Goal: Task Accomplishment & Management: Manage account settings

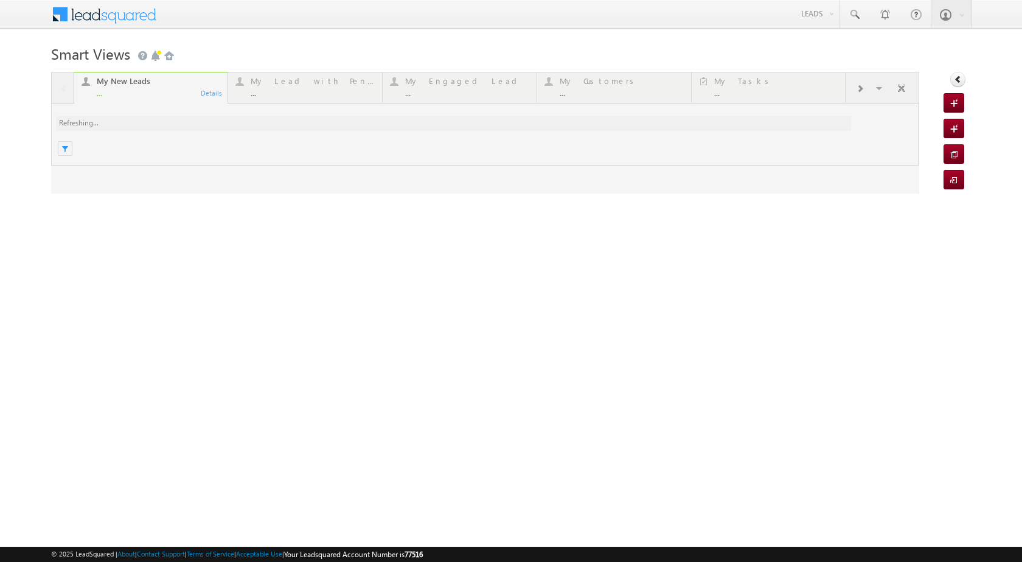
click at [880, 93] on div at bounding box center [485, 133] width 868 height 122
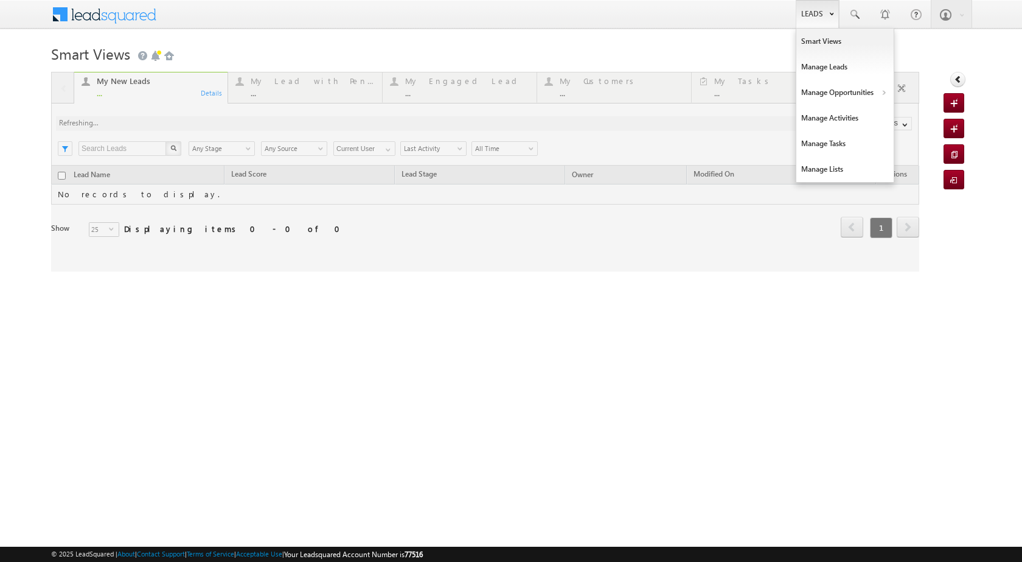
click at [821, 13] on link "Leads" at bounding box center [817, 14] width 43 height 28
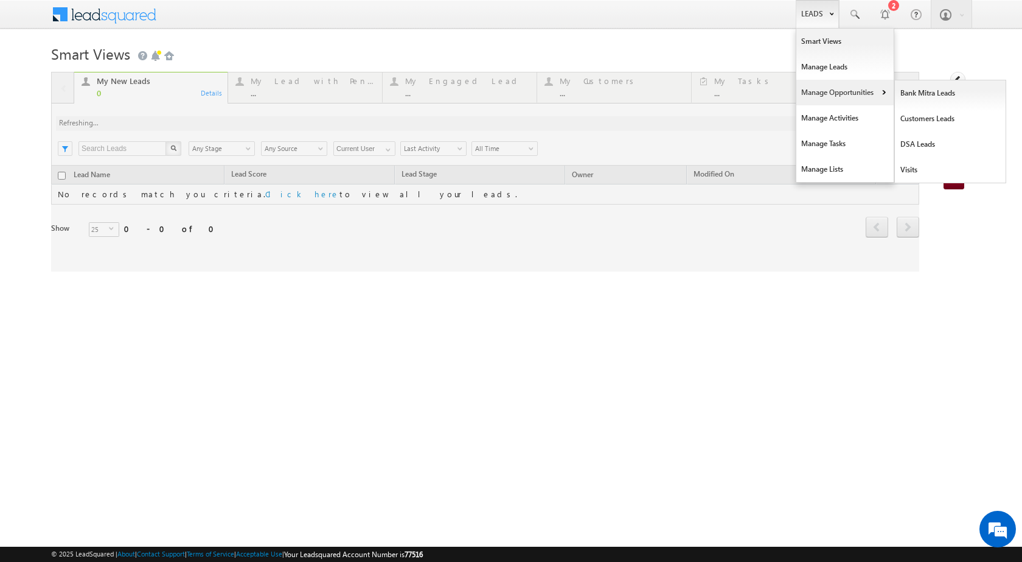
click at [877, 92] on link "Manage Opportunities" at bounding box center [845, 93] width 97 height 26
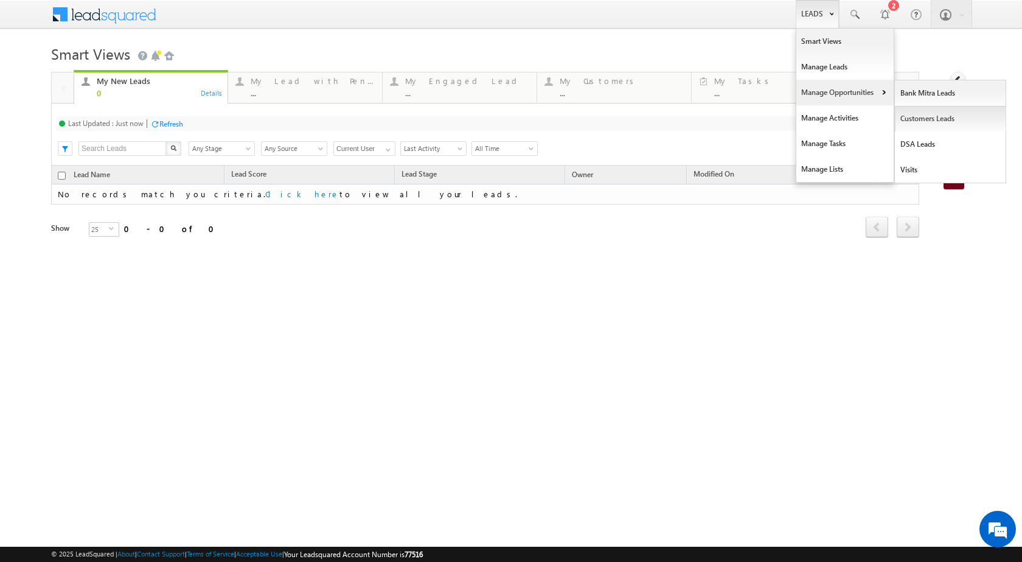
click at [924, 116] on link "Customers Leads" at bounding box center [950, 119] width 111 height 26
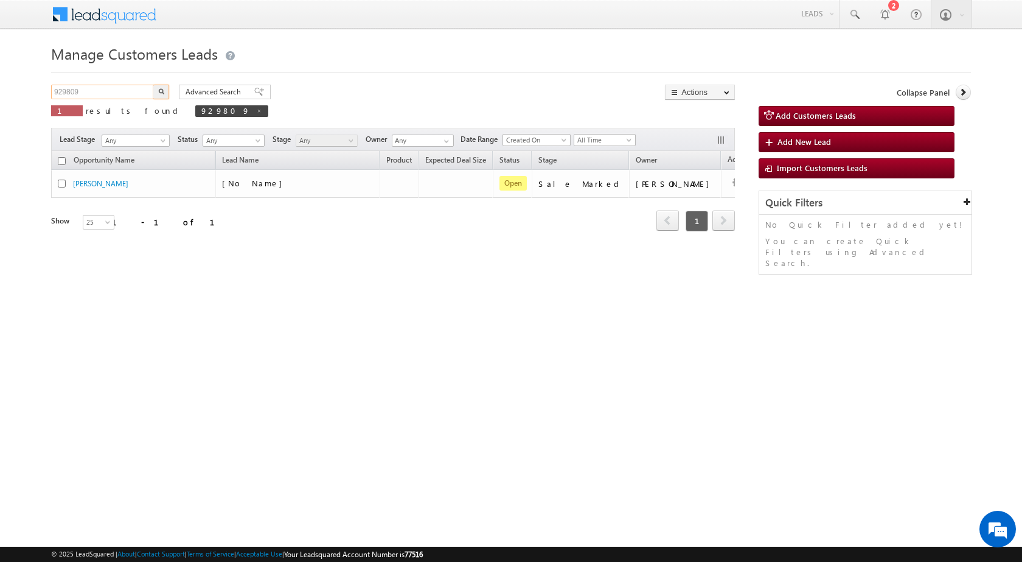
drag, startPoint x: 100, startPoint y: 97, endPoint x: 32, endPoint y: 97, distance: 68.2
click at [32, 97] on body "Menu Rubi Yadav sitar a7@ks erve." at bounding box center [511, 172] width 1022 height 345
paste input "66665"
type input "966665"
click at [153, 85] on button "button" at bounding box center [161, 92] width 16 height 15
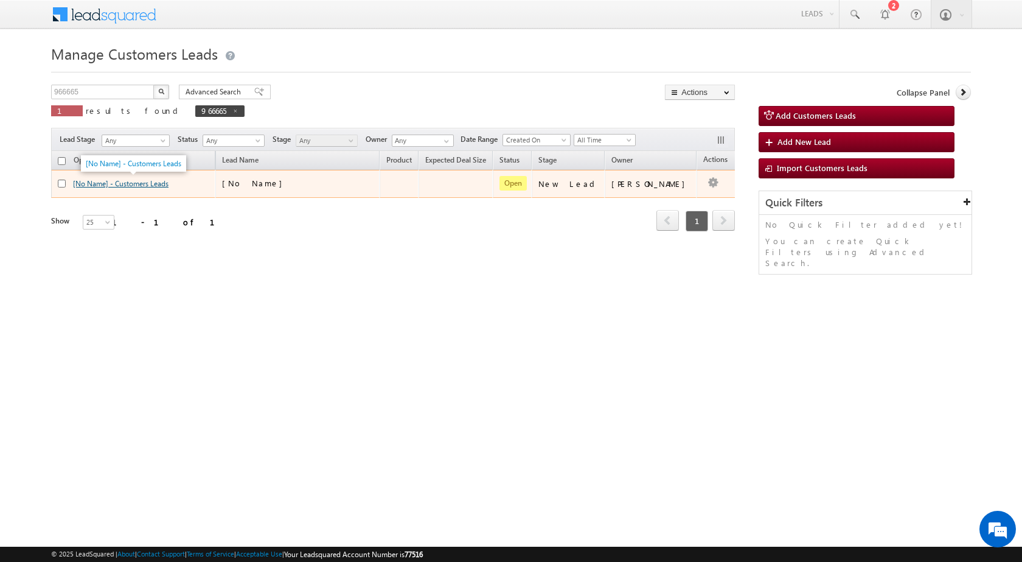
click at [155, 183] on link "[No Name] - Customers Leads" at bounding box center [121, 183] width 96 height 9
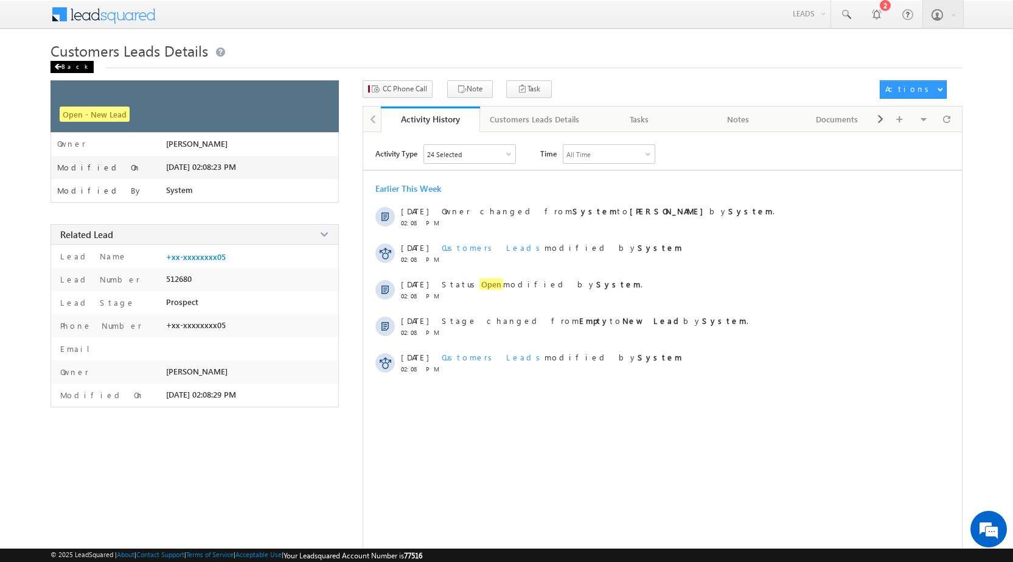
click at [73, 69] on div "Back" at bounding box center [72, 67] width 43 height 12
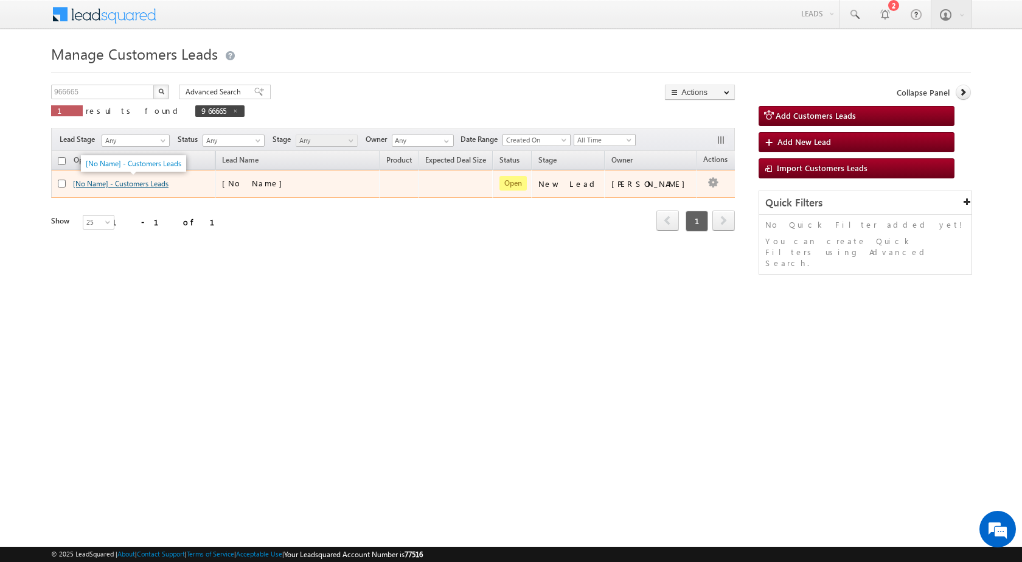
click at [144, 184] on link "[No Name] - Customers Leads" at bounding box center [121, 183] width 96 height 9
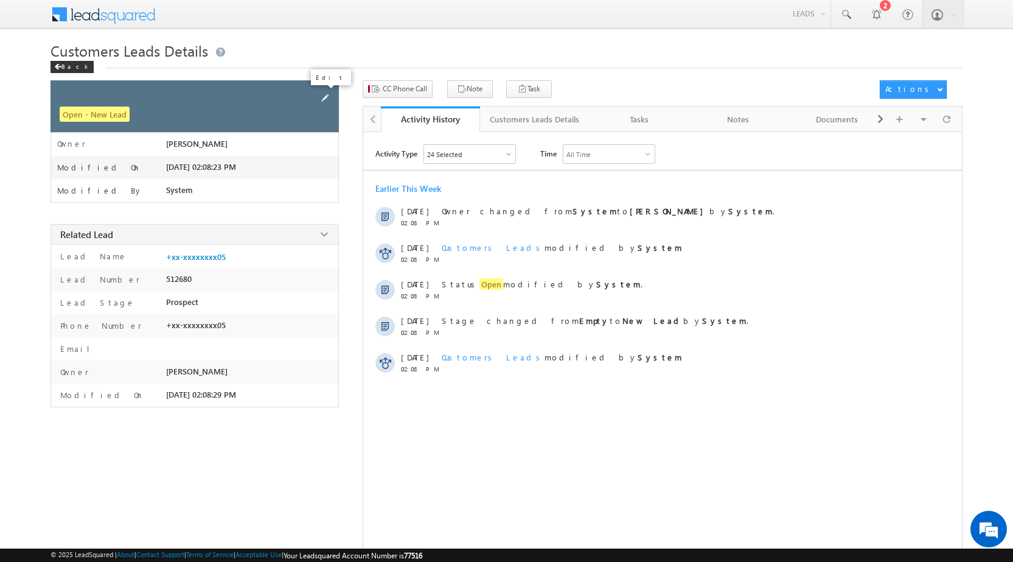
click at [330, 100] on span at bounding box center [324, 97] width 13 height 13
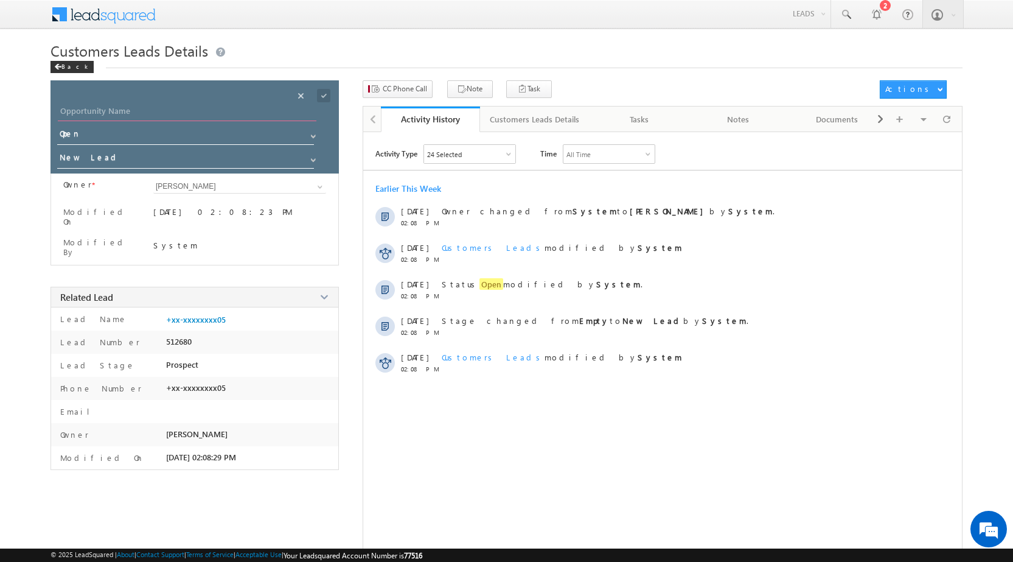
click at [219, 114] on input "Opportunity Name" at bounding box center [187, 112] width 259 height 17
paste input "Sanjay"
type input "Sanjay"
click at [327, 97] on span at bounding box center [323, 95] width 13 height 13
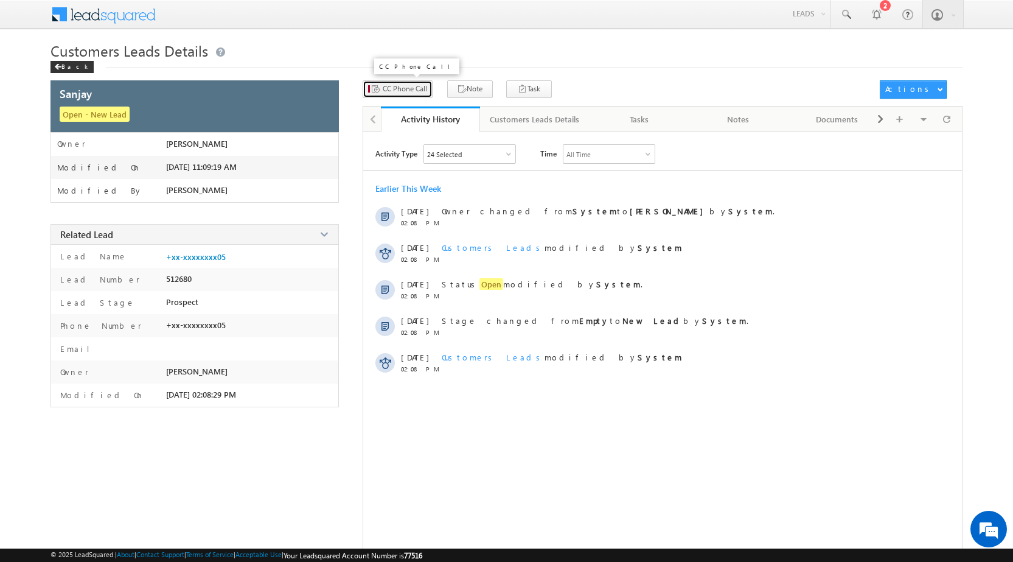
click at [412, 92] on span "CC Phone Call" at bounding box center [405, 88] width 44 height 11
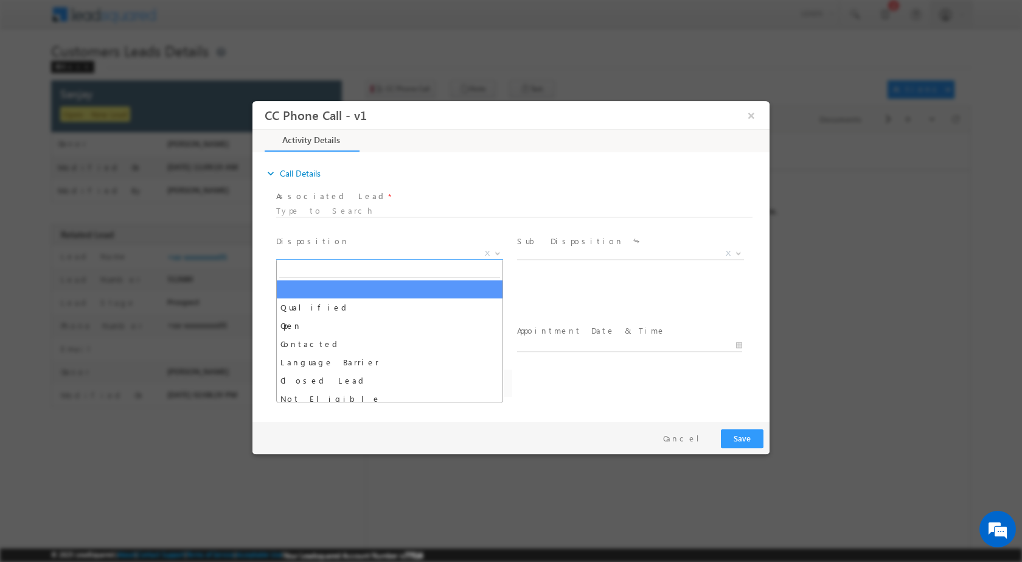
click at [491, 249] on span at bounding box center [496, 253] width 12 height 16
select select "Rose.Shyse+sgrl@leadsquared.com"
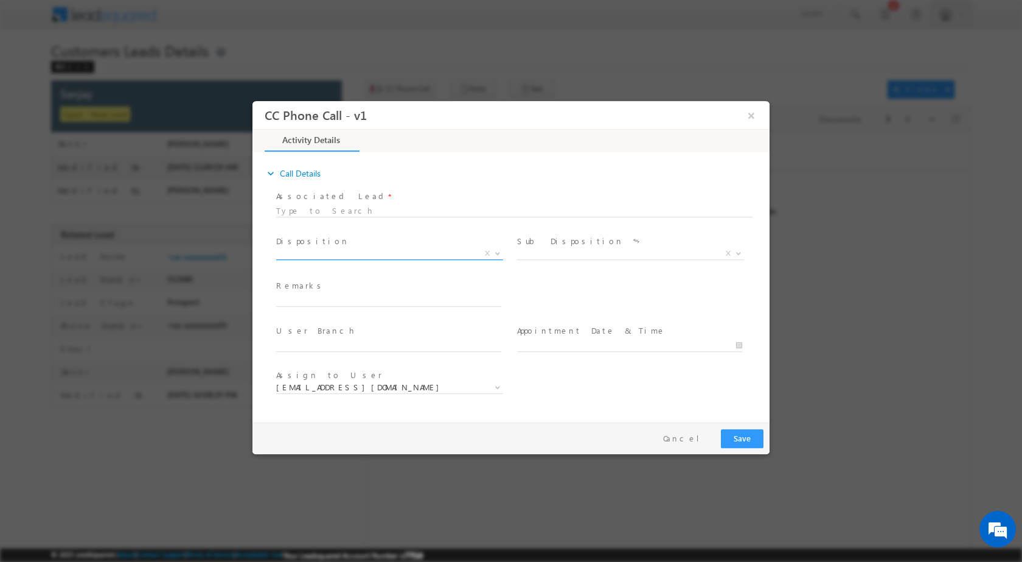
click at [494, 249] on span at bounding box center [496, 253] width 12 height 16
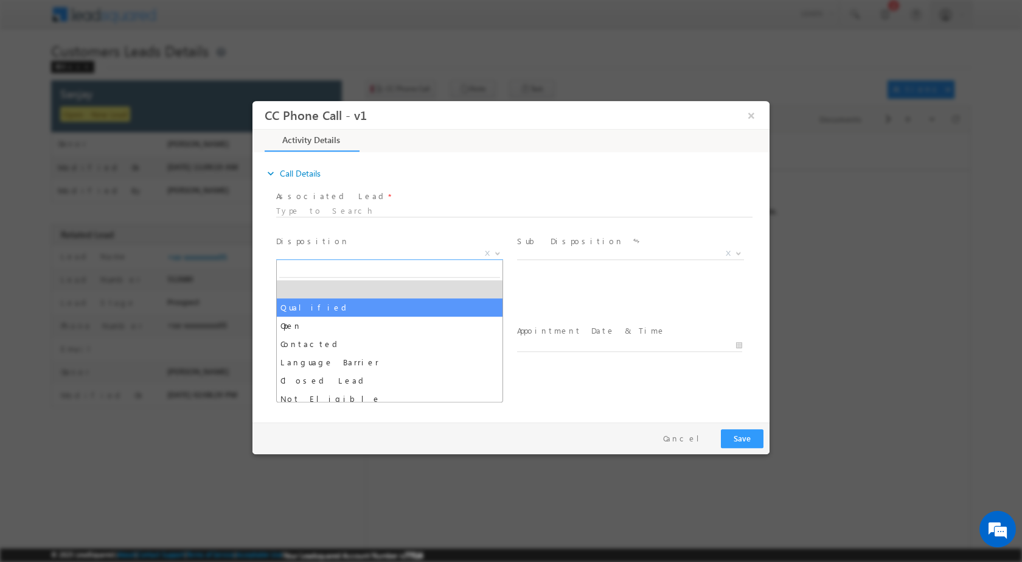
select select "Qualified"
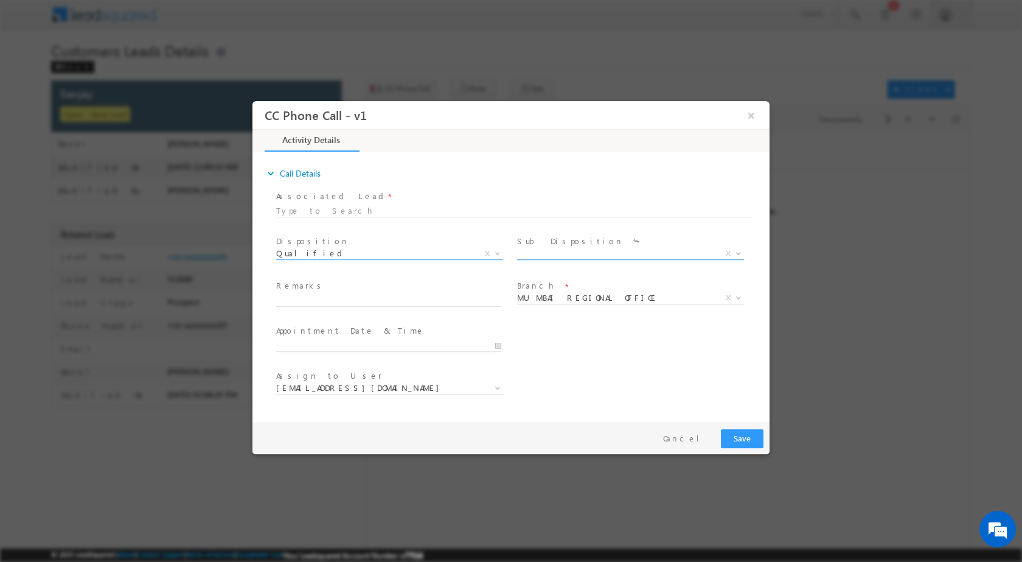
click at [735, 252] on b at bounding box center [738, 252] width 7 height 4
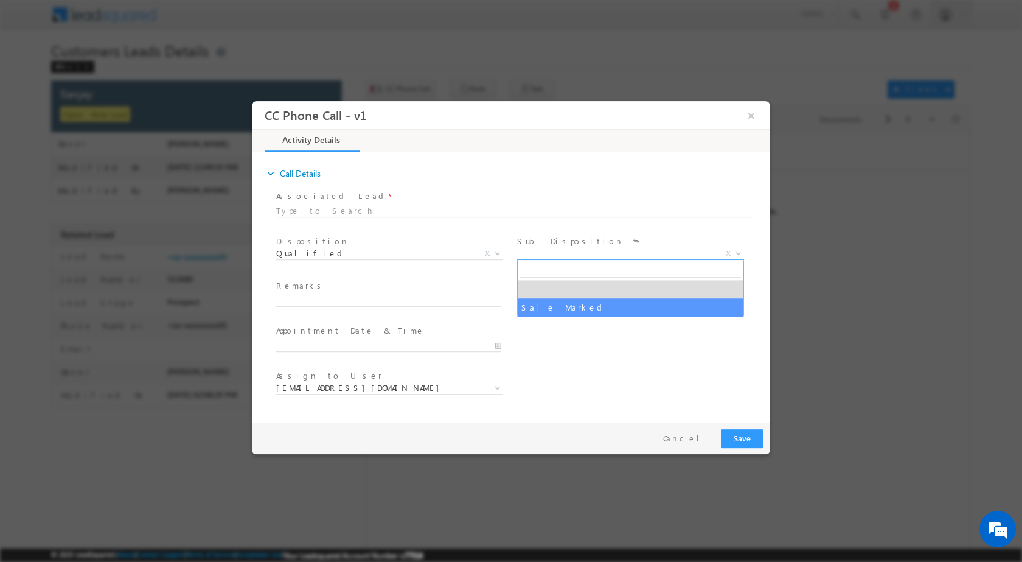
click at [570, 320] on div "Branch * MUMBAI REGIONAL OFFICE CMS DEFAULT BRANCH Beawar Ratlam Patna Pali Mat…" at bounding box center [635, 299] width 241 height 45
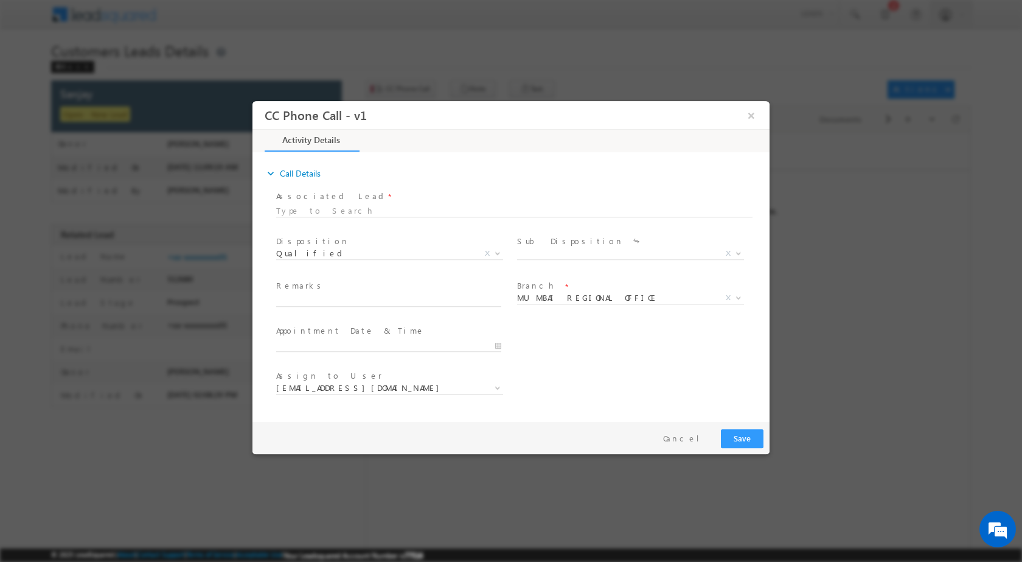
click at [574, 310] on span at bounding box center [629, 311] width 225 height 13
click at [744, 252] on span at bounding box center [737, 253] width 12 height 16
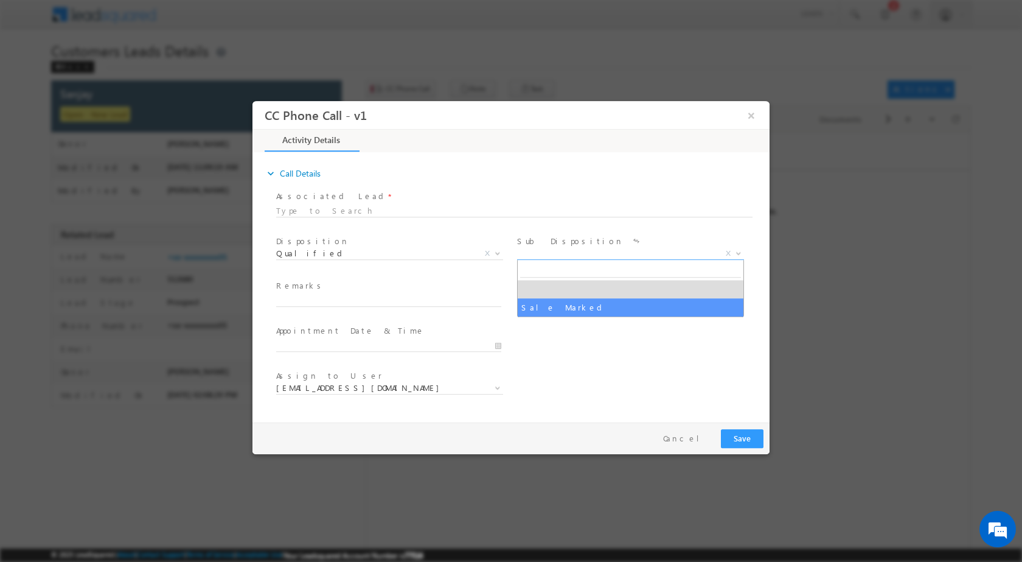
select select "Sale Marked"
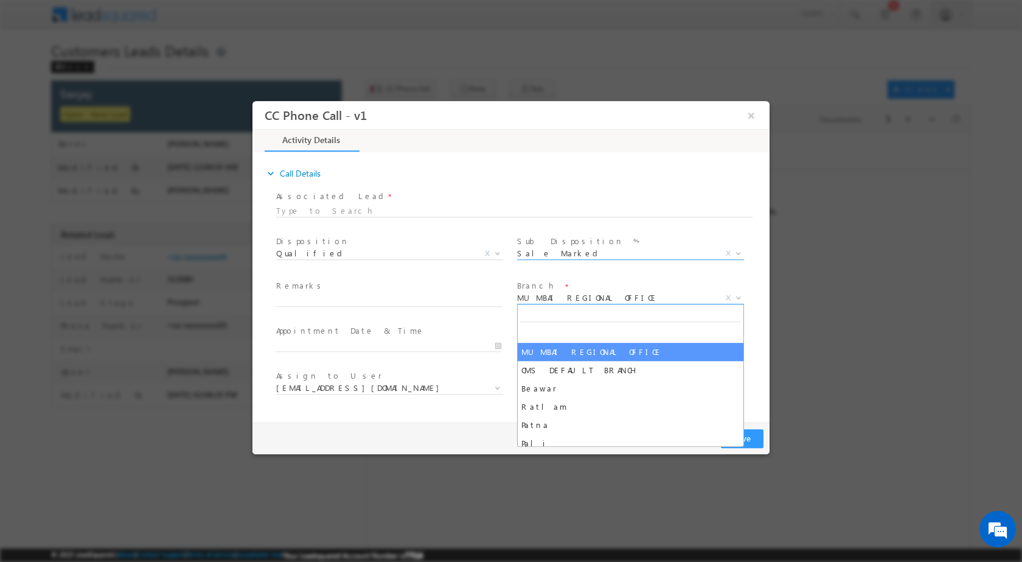
click at [740, 300] on span at bounding box center [737, 297] width 12 height 16
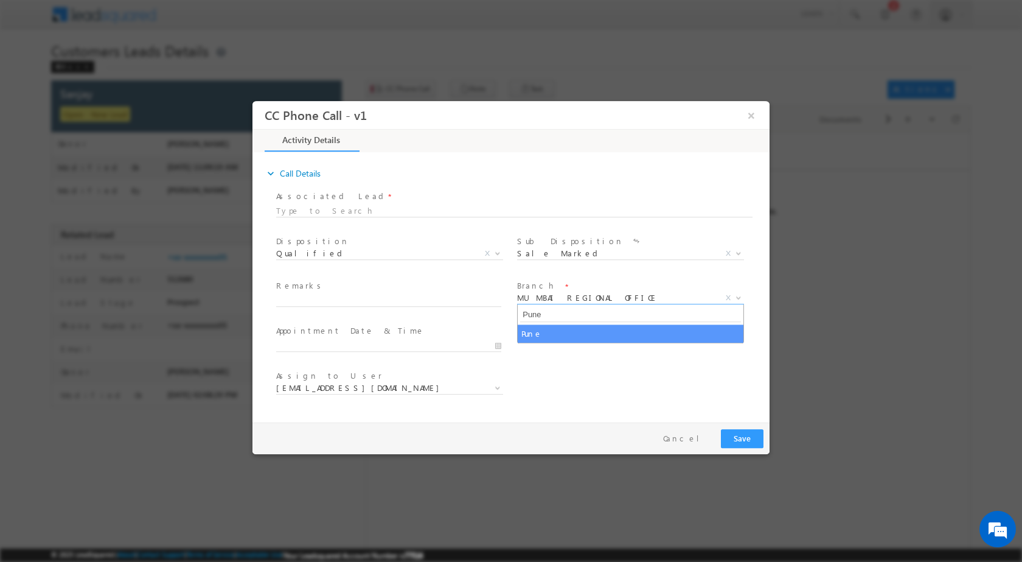
type input "Pune"
select select "Pune"
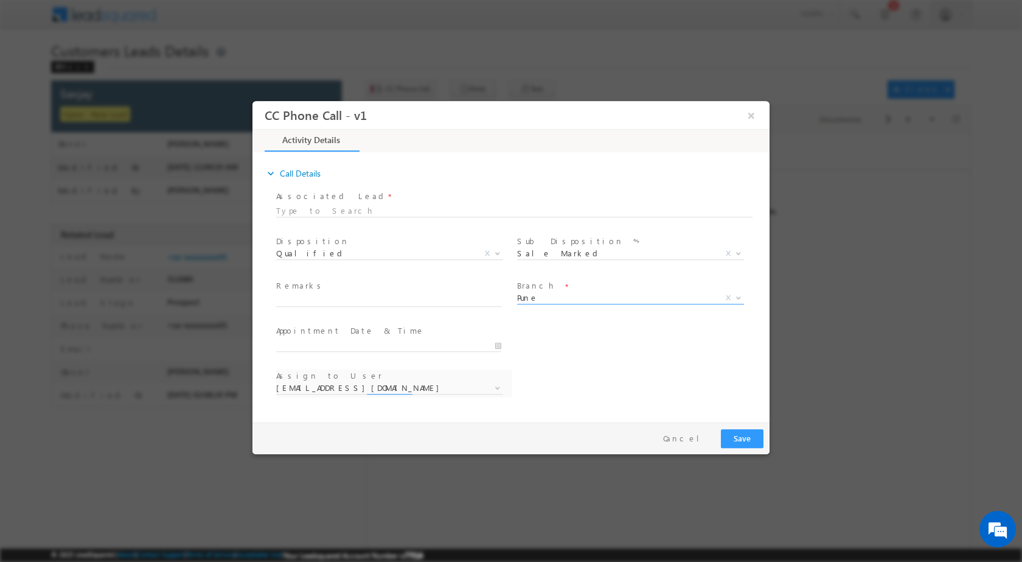
select select "amol.khopade@sgrlimited.in"
type input "10/08/2025 11:07 AM"
click at [491, 344] on input "10/08/2025 11:07 AM" at bounding box center [388, 345] width 225 height 12
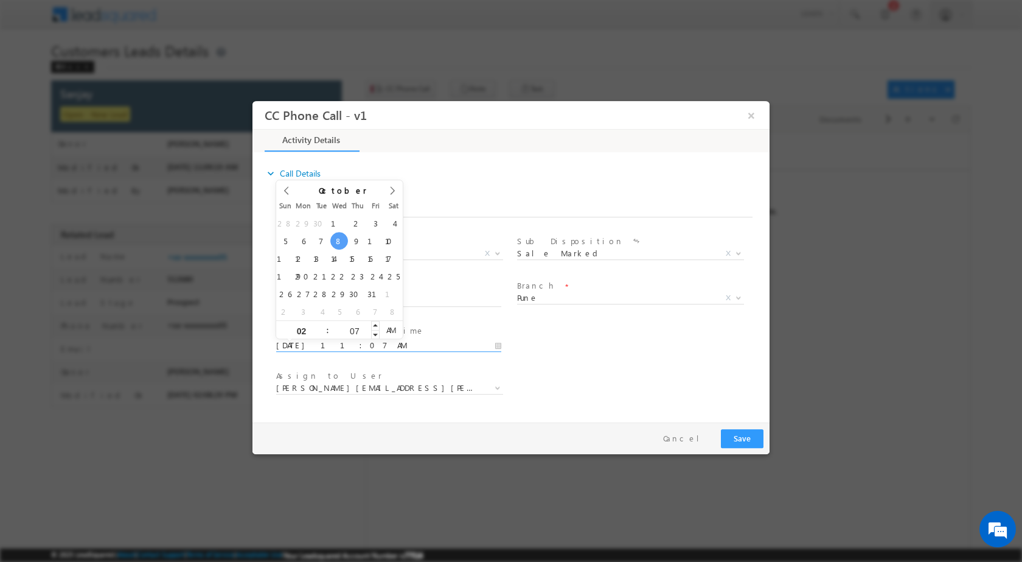
type input "02"
type input "10/08/2025 2:07 AM"
click at [350, 330] on input "07" at bounding box center [354, 330] width 51 height 8
type input "00"
type input "10/08/2025 2:00 AM"
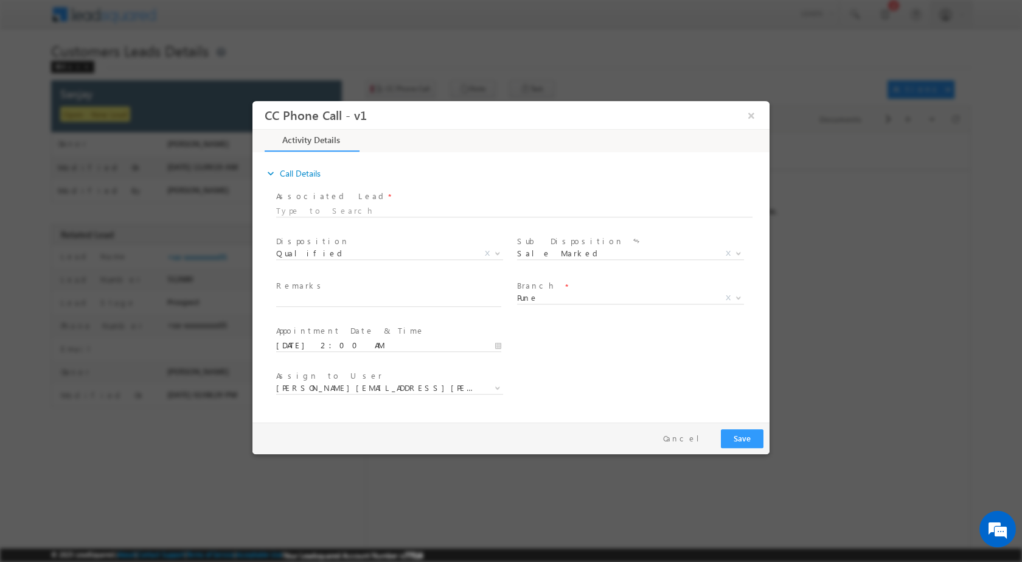
click at [553, 343] on div "User Branch * Appointment Date & Time * 10/08/2025 2:00 AM" at bounding box center [522, 343] width 496 height 45
drag, startPoint x: 488, startPoint y: 392, endPoint x: 495, endPoint y: 391, distance: 7.5
click at [488, 393] on span "amol.khopade@sgrlimited.in anant.giri@sgrlimited.in chaitali.amane@sgrlimited.i…" at bounding box center [394, 389] width 236 height 15
click at [496, 390] on span at bounding box center [496, 387] width 12 height 16
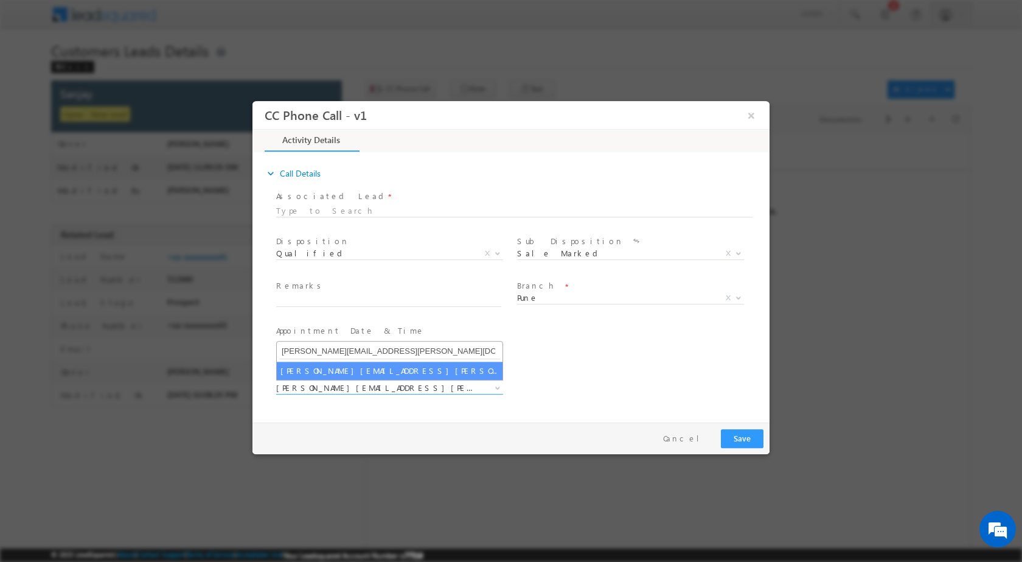
type input "[PERSON_NAME][EMAIL_ADDRESS][PERSON_NAME][DOMAIN_NAME]"
select select "[PERSON_NAME][EMAIL_ADDRESS][PERSON_NAME][DOMAIN_NAME]"
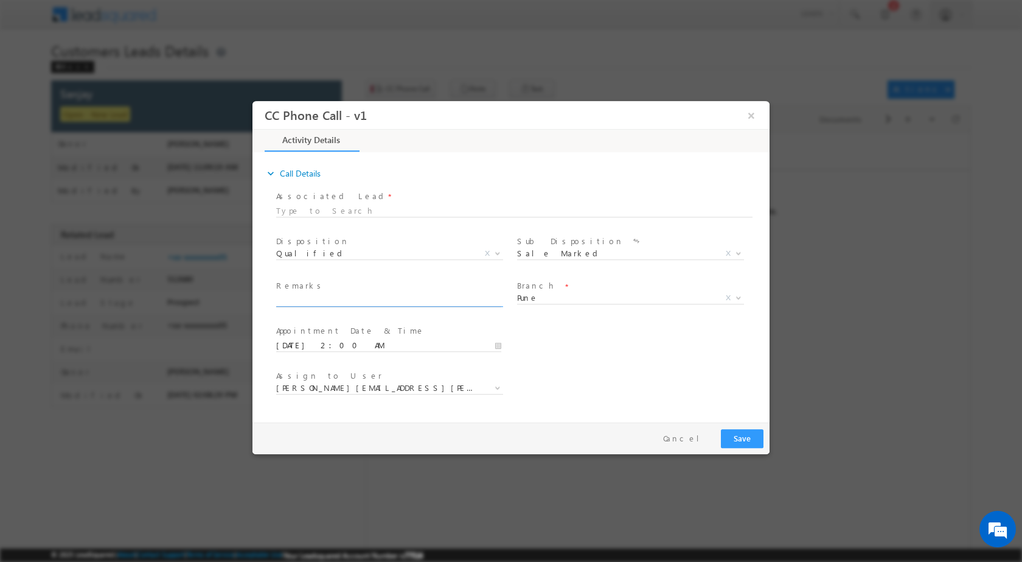
click at [335, 297] on input "text" at bounding box center [388, 300] width 225 height 12
paste input "08/10-Customer name is Sanjay Customer age is 45 yrs loan type is Balance trans…"
type input "08/10-Customer name is Sanjay Customer age is 45 yrs loan type is Balance trans…"
click at [755, 441] on button "Save" at bounding box center [742, 437] width 43 height 19
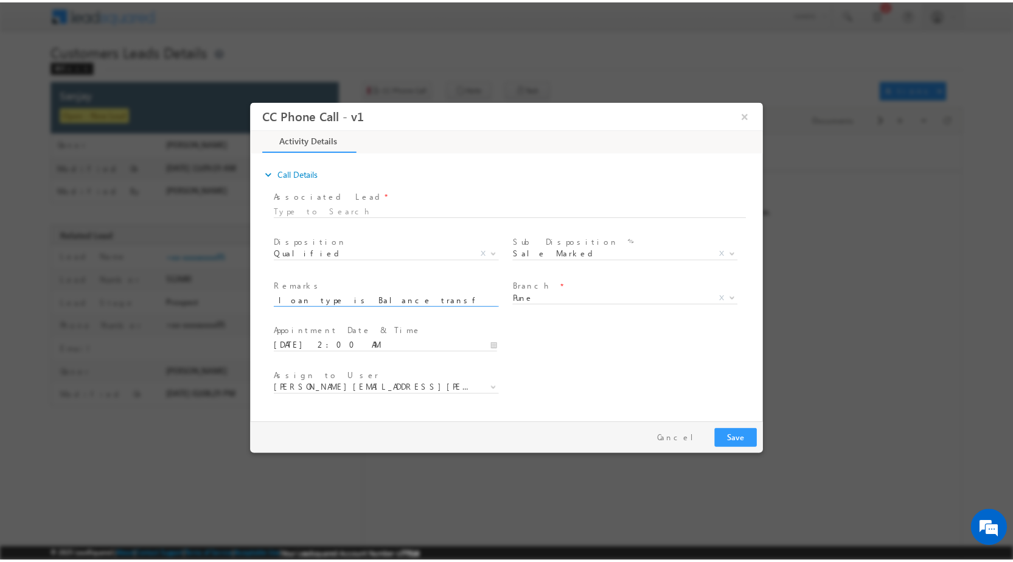
scroll to position [0, 0]
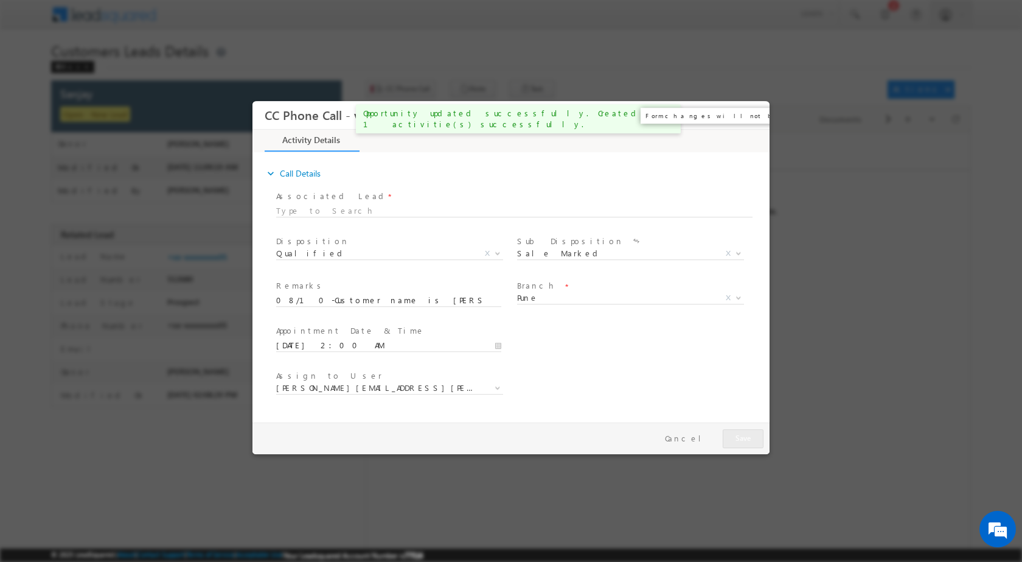
click at [748, 118] on button "×" at bounding box center [751, 114] width 21 height 23
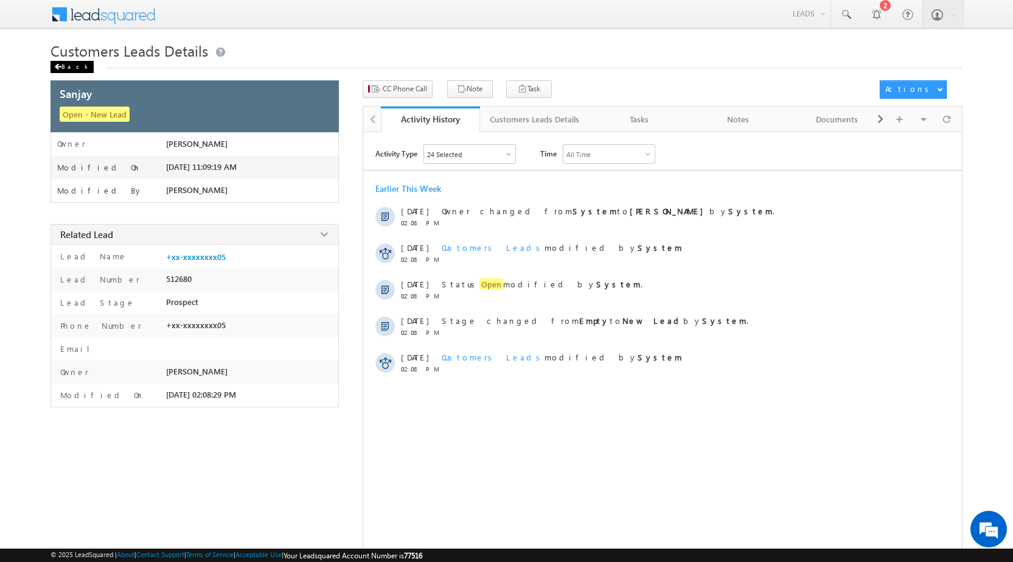
click at [71, 66] on div "Back" at bounding box center [72, 67] width 43 height 12
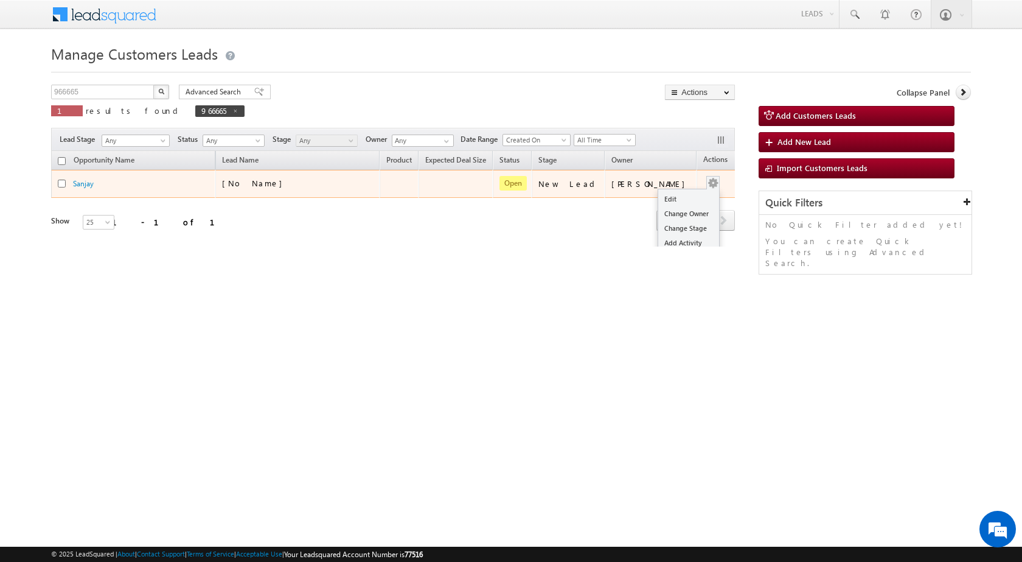
click at [702, 186] on td "Edit Change Owner Change Stage Add Activity Add Task Delete" at bounding box center [722, 184] width 51 height 28
click at [678, 195] on link "Edit" at bounding box center [688, 199] width 61 height 15
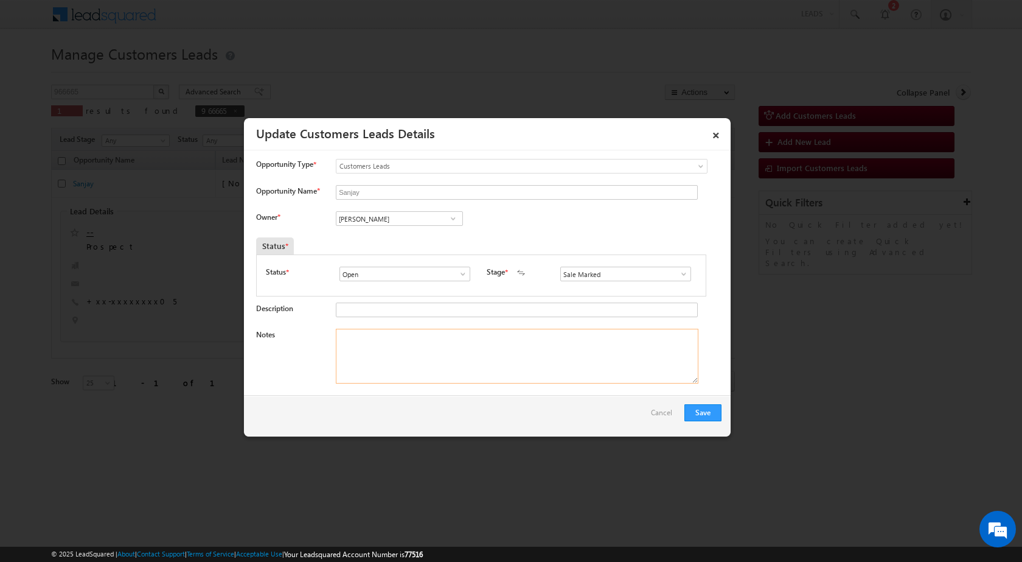
click at [473, 360] on textarea "Notes" at bounding box center [517, 356] width 363 height 55
paste textarea "08/10-Customer name is [PERSON_NAME] Customer age is [DEMOGRAPHIC_DATA] yrs loa…"
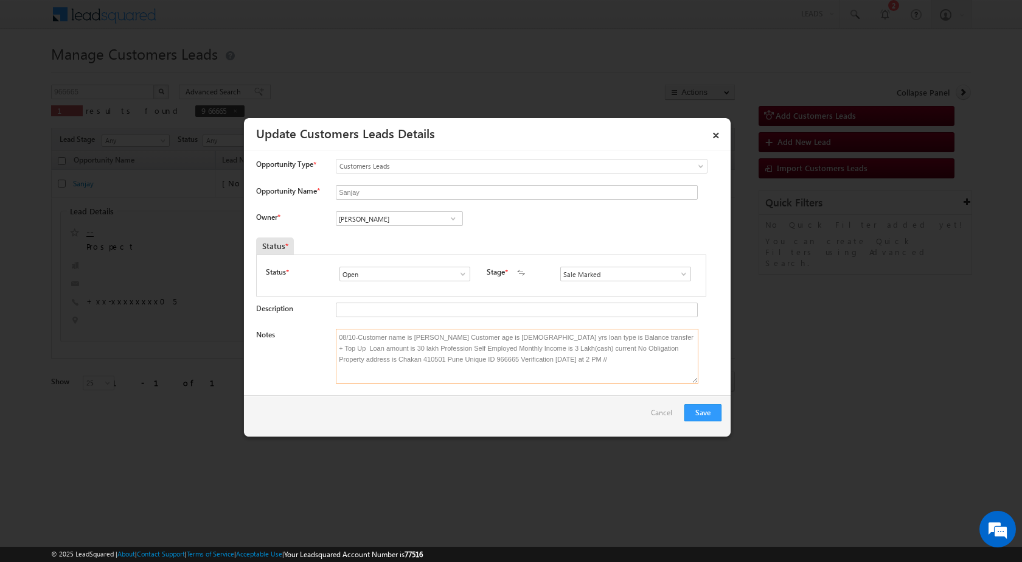
type textarea "08/10-Customer name is [PERSON_NAME] Customer age is [DEMOGRAPHIC_DATA] yrs loa…"
click at [450, 214] on span at bounding box center [453, 219] width 12 height 10
click at [396, 264] on span "[PERSON_NAME][EMAIL_ADDRESS][PERSON_NAME][DOMAIN_NAME]" at bounding box center [396, 263] width 110 height 9
type input "[PERSON_NAME] [PERSON_NAME]"
click at [697, 414] on button "Save" at bounding box center [703, 412] width 37 height 17
